Goal: Find specific fact: Find contact information

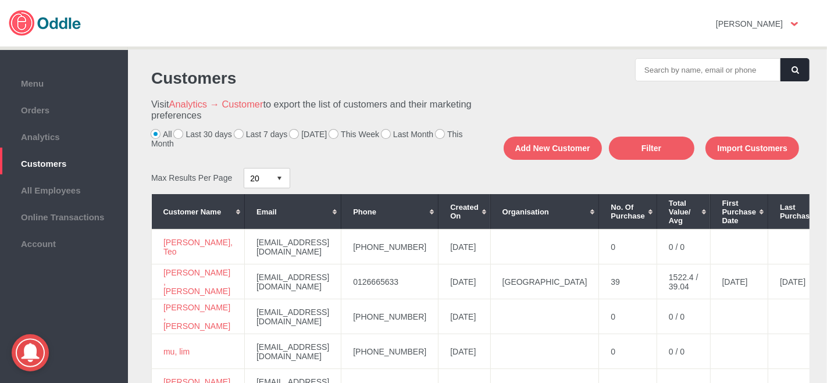
click at [294, 134] on label "[DATE]" at bounding box center [308, 134] width 37 height 9
click at [0, 0] on input "[DATE]" at bounding box center [0, 0] width 0 height 0
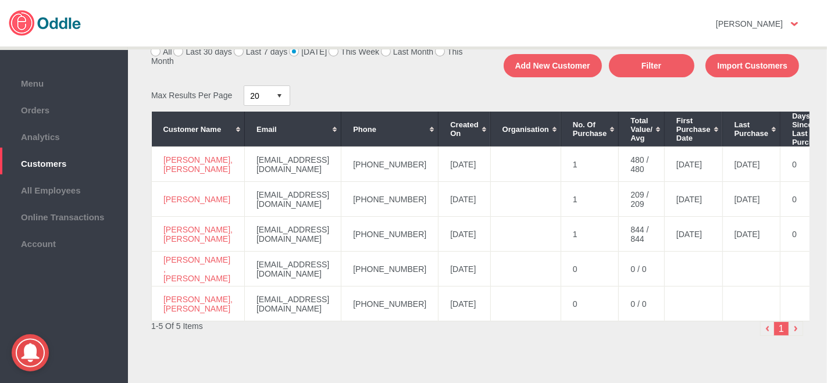
scroll to position [124, 0]
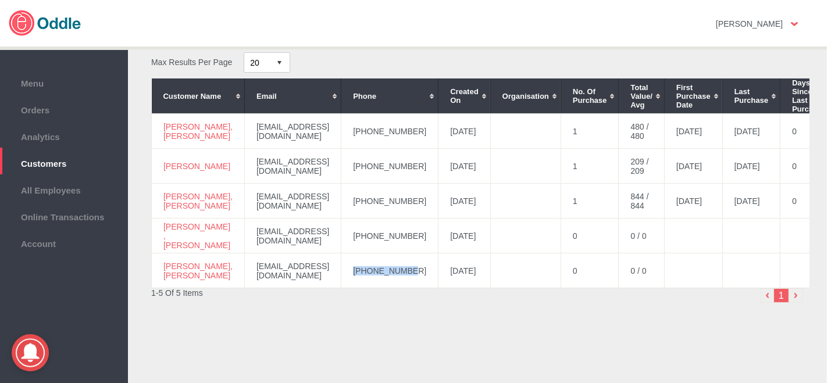
drag, startPoint x: 426, startPoint y: 268, endPoint x: 361, endPoint y: 273, distance: 65.4
click at [361, 273] on td "[PHONE_NUMBER]" at bounding box center [390, 271] width 97 height 35
copy td "[PHONE_NUMBER]"
click at [465, 334] on div "Customers Visit Analytics → Customer to export the list of customers and their …" at bounding box center [478, 167] width 676 height 450
drag, startPoint x: 402, startPoint y: 192, endPoint x: 367, endPoint y: 196, distance: 35.1
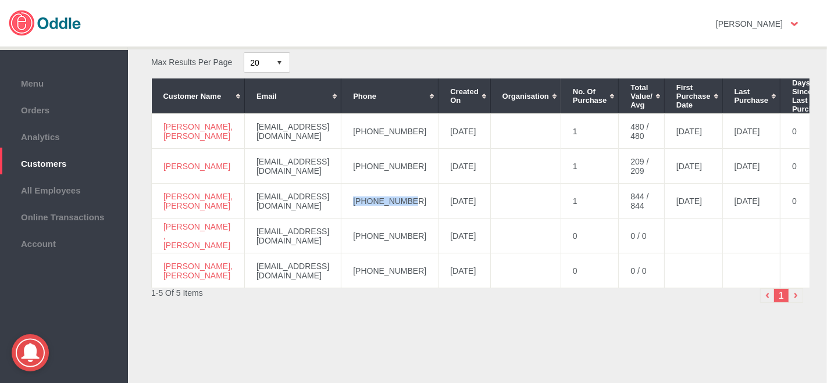
click at [367, 196] on td "[PHONE_NUMBER]" at bounding box center [390, 201] width 97 height 35
copy td "[PHONE_NUMBER]"
drag, startPoint x: 196, startPoint y: 198, endPoint x: 171, endPoint y: 190, distance: 26.3
click at [166, 187] on td "[PERSON_NAME], [PERSON_NAME]" at bounding box center [198, 201] width 93 height 35
drag, startPoint x: 171, startPoint y: 190, endPoint x: 290, endPoint y: 269, distance: 142.7
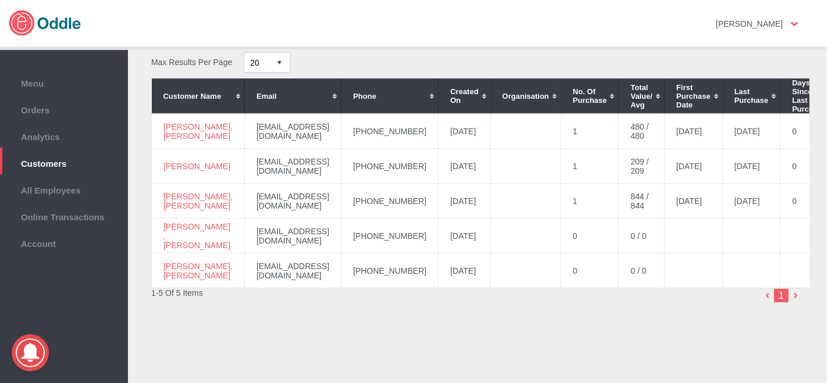
click at [381, 330] on div "Customers Visit Analytics → Customer to export the list of customers and their …" at bounding box center [478, 167] width 676 height 450
drag, startPoint x: 190, startPoint y: 198, endPoint x: 165, endPoint y: 189, distance: 26.7
click at [155, 185] on td "[PERSON_NAME], [PERSON_NAME]" at bounding box center [198, 201] width 93 height 35
copy link "[PERSON_NAME], [PERSON_NAME]"
drag, startPoint x: 422, startPoint y: 158, endPoint x: 364, endPoint y: 165, distance: 59.1
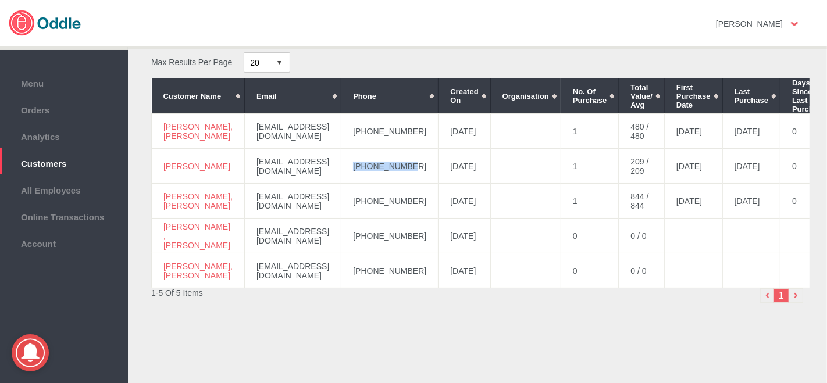
click at [364, 165] on td "[PHONE_NUMBER]" at bounding box center [390, 166] width 97 height 35
copy td "[PHONE_NUMBER]"
drag, startPoint x: 200, startPoint y: 158, endPoint x: 162, endPoint y: 158, distance: 37.8
click at [162, 158] on td "[PERSON_NAME]" at bounding box center [198, 166] width 93 height 35
copy link "[PERSON_NAME]"
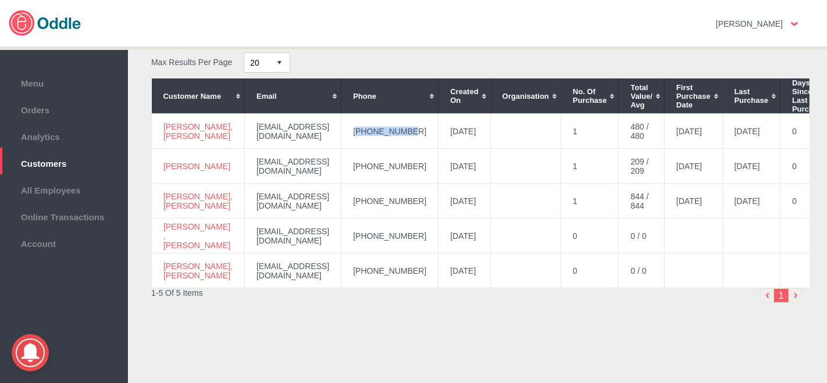
drag, startPoint x: 420, startPoint y: 125, endPoint x: 370, endPoint y: 125, distance: 50.0
click at [370, 125] on td "[PHONE_NUMBER]" at bounding box center [390, 131] width 97 height 35
click at [363, 132] on td "[PHONE_NUMBER]" at bounding box center [390, 131] width 97 height 35
drag, startPoint x: 362, startPoint y: 125, endPoint x: 422, endPoint y: 127, distance: 60.5
click at [422, 127] on td "[PHONE_NUMBER]" at bounding box center [390, 131] width 97 height 35
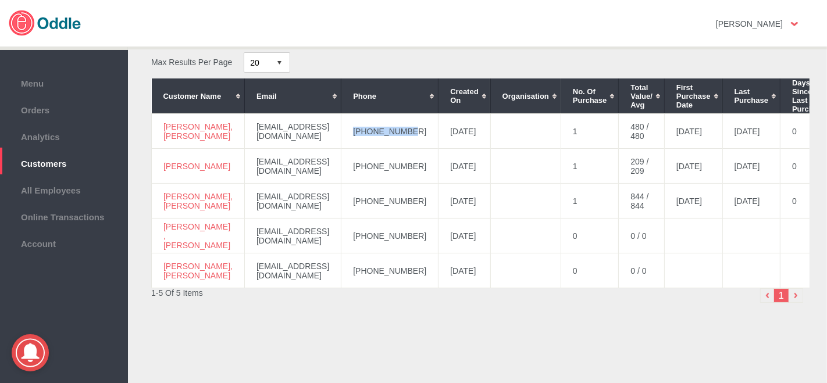
copy td "[PHONE_NUMBER]"
drag, startPoint x: 197, startPoint y: 127, endPoint x: 158, endPoint y: 118, distance: 40.6
click at [158, 118] on td "[PERSON_NAME], [PERSON_NAME]" at bounding box center [198, 131] width 93 height 35
copy link "[PERSON_NAME], [PERSON_NAME]"
